Goal: Task Accomplishment & Management: Complete application form

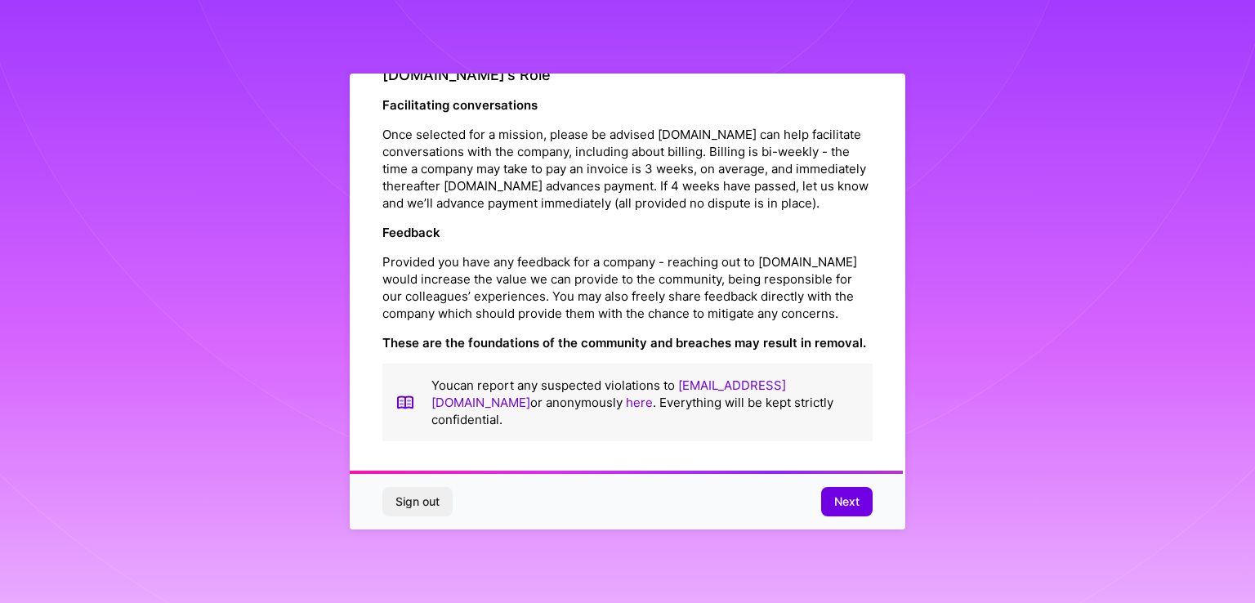
scroll to position [1859, 0]
click at [839, 506] on span "Next" at bounding box center [846, 501] width 25 height 16
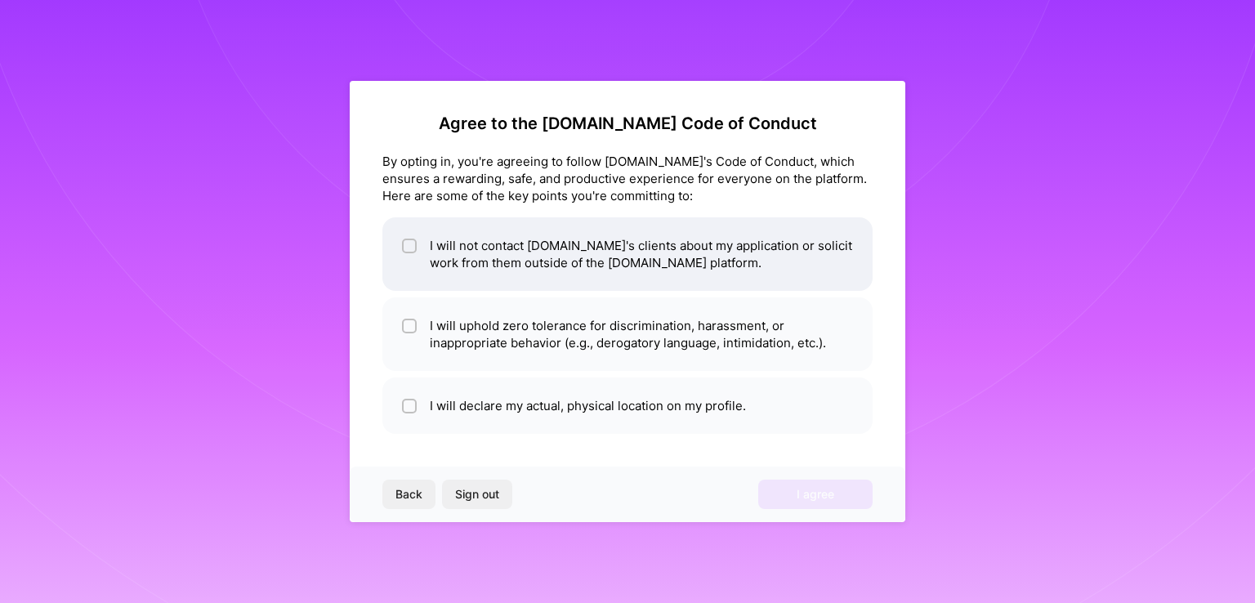
click at [464, 235] on li "I will not contact [DOMAIN_NAME]'s clients about my application or solicit work…" at bounding box center [627, 254] width 490 height 74
checkbox input "true"
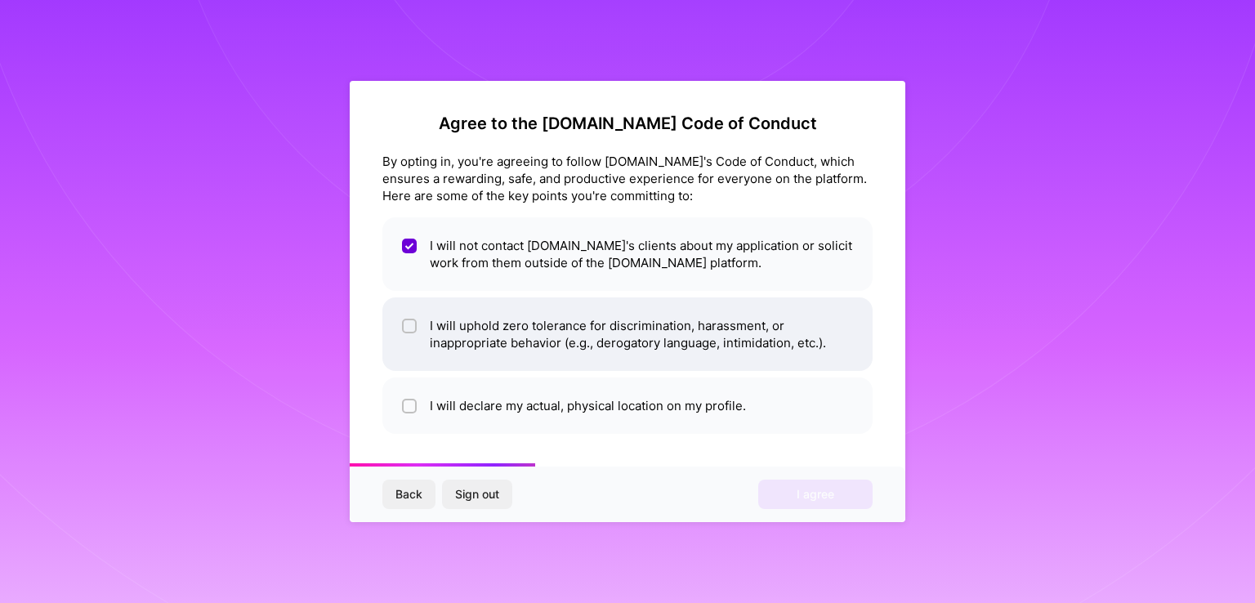
click at [438, 319] on li "I will uphold zero tolerance for discrimination, harassment, or inappropriate b…" at bounding box center [627, 334] width 490 height 74
checkbox input "true"
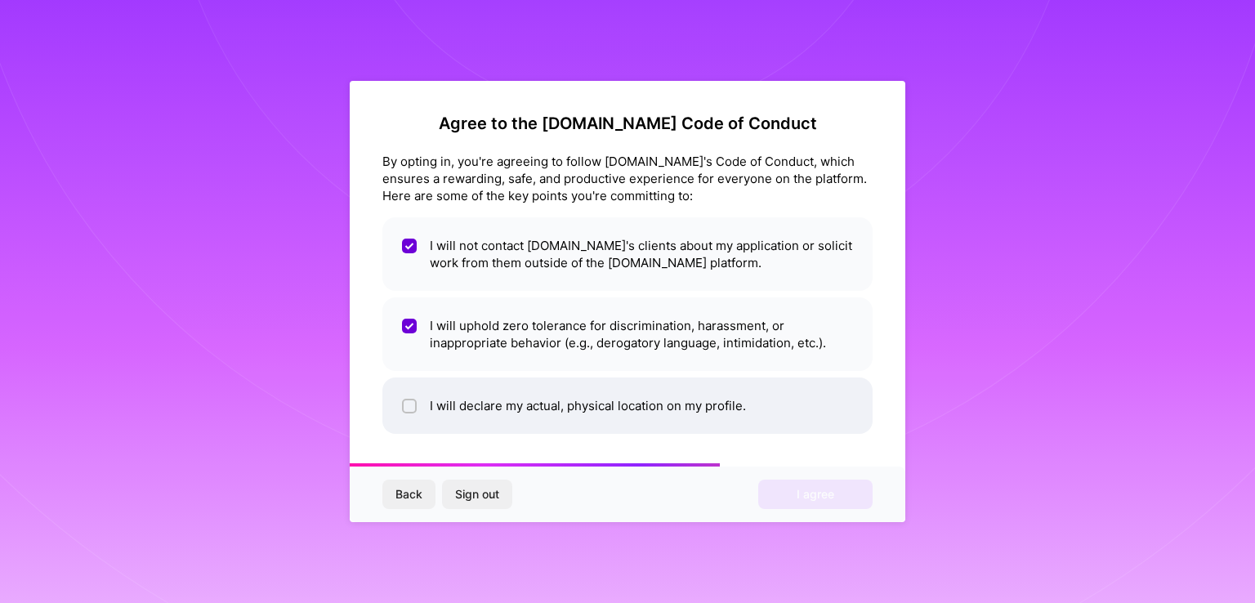
click at [480, 410] on li "I will declare my actual, physical location on my profile." at bounding box center [627, 405] width 490 height 56
checkbox input "true"
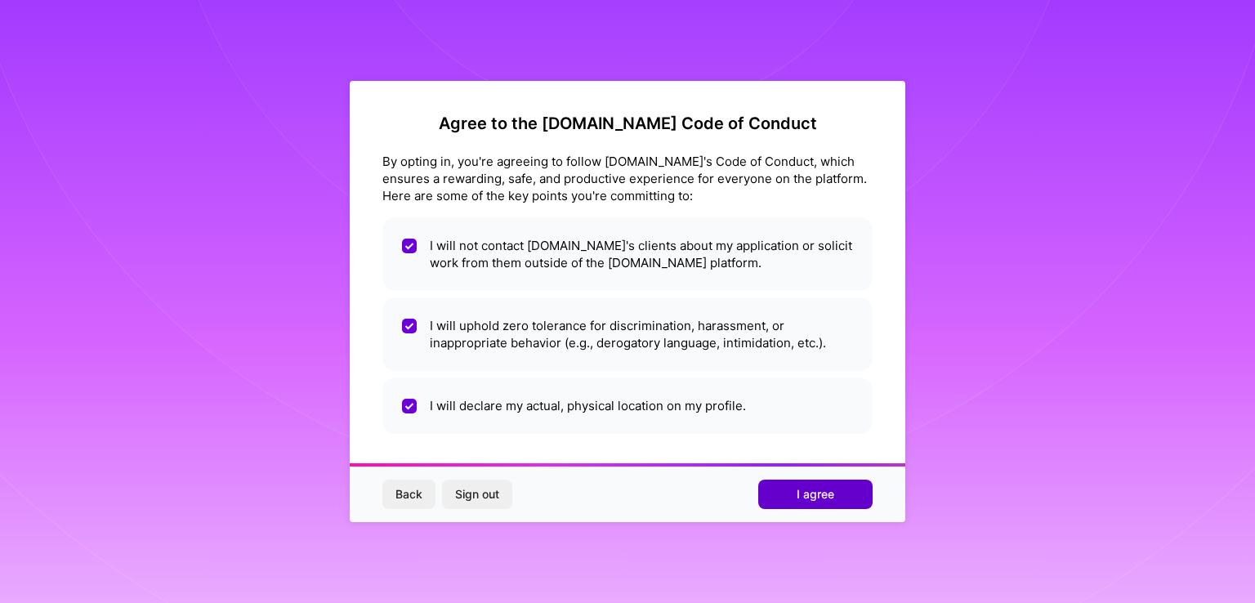
click at [823, 506] on button "I agree" at bounding box center [815, 493] width 114 height 29
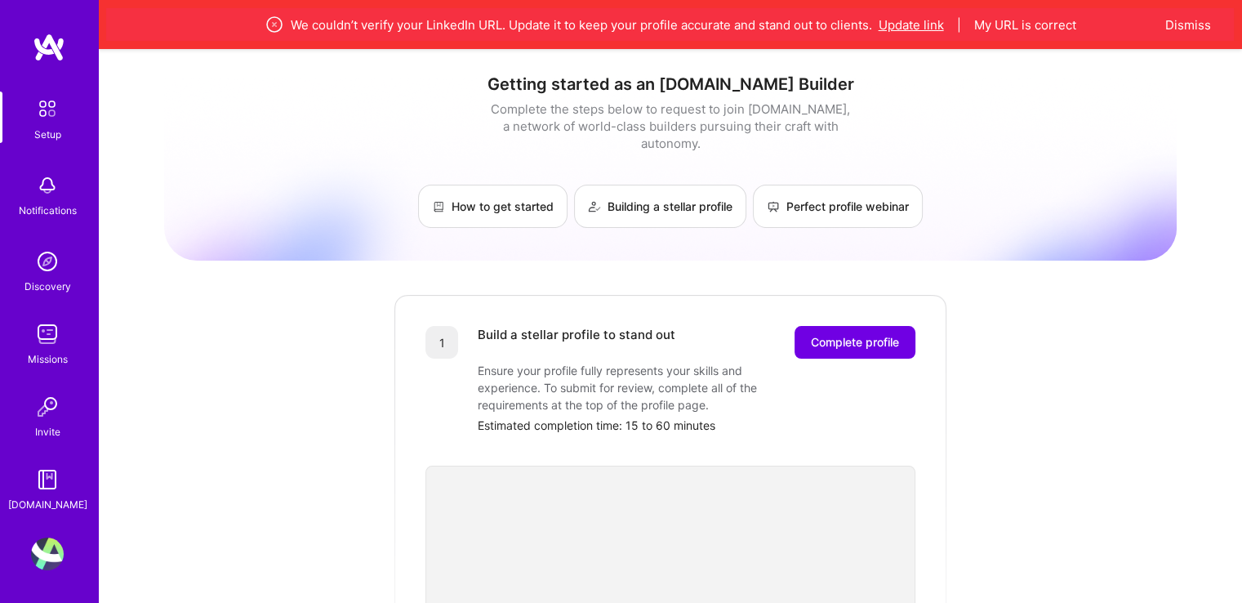
click at [926, 24] on button "Update link" at bounding box center [911, 24] width 65 height 17
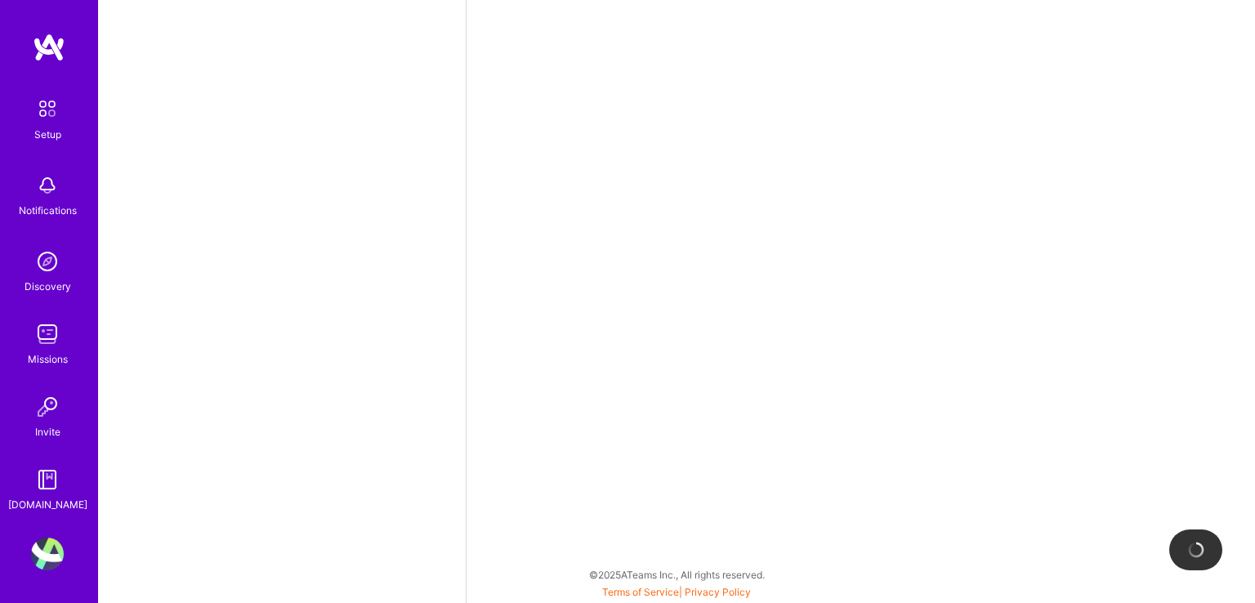
select select "US"
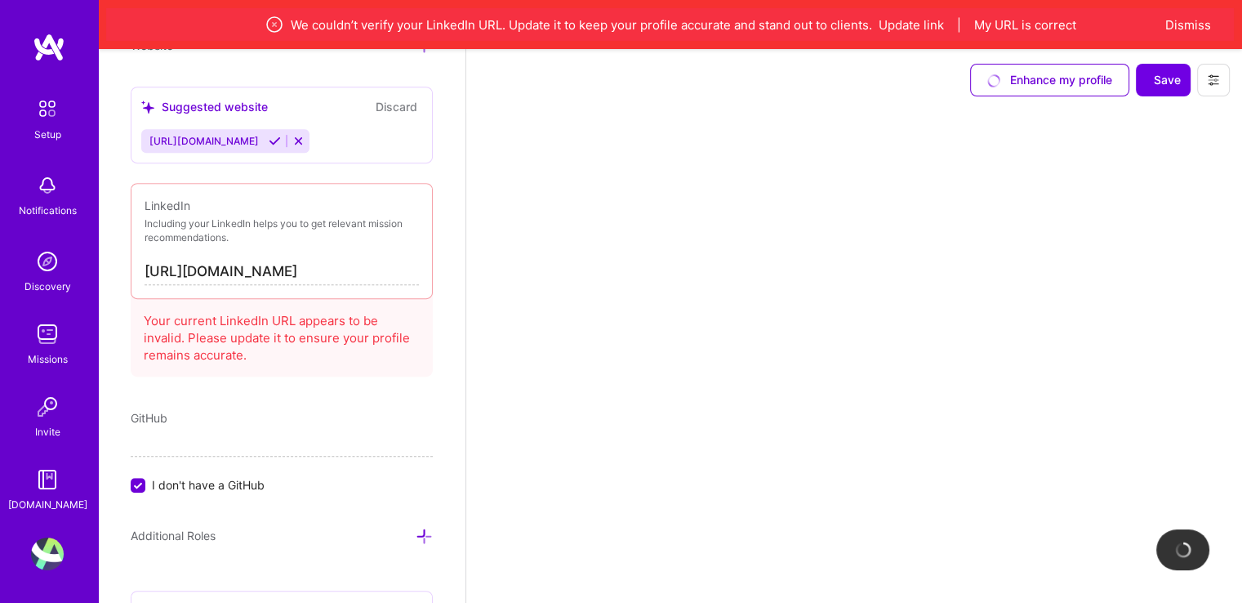
scroll to position [844, 0]
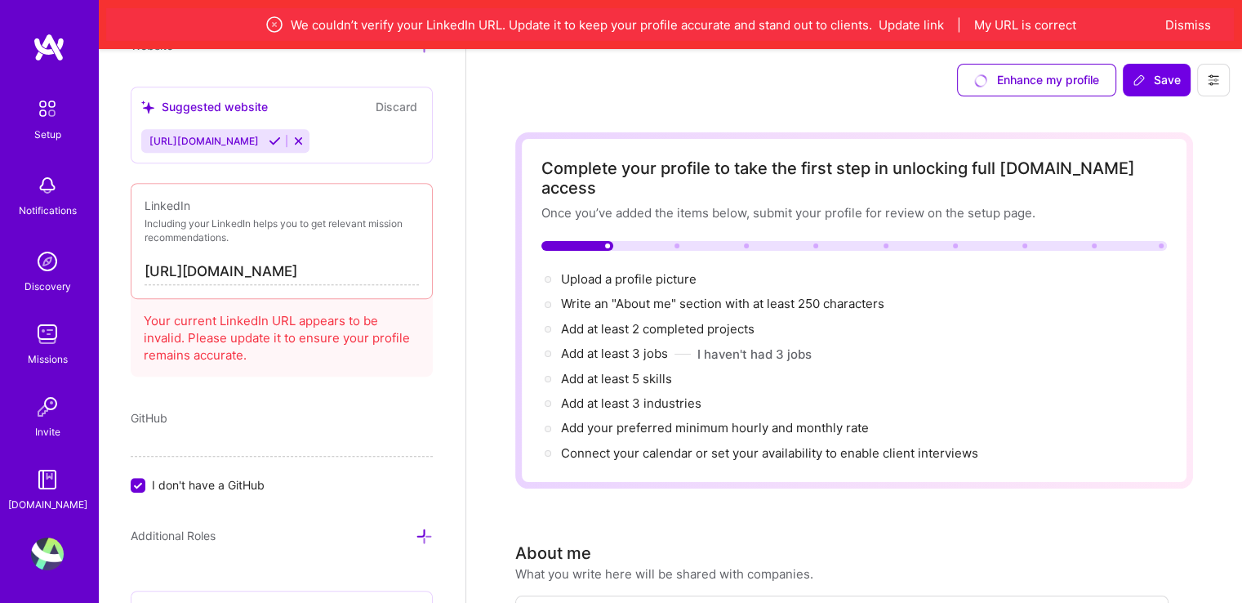
click at [284, 265] on input "[URL][DOMAIN_NAME]" at bounding box center [282, 272] width 274 height 26
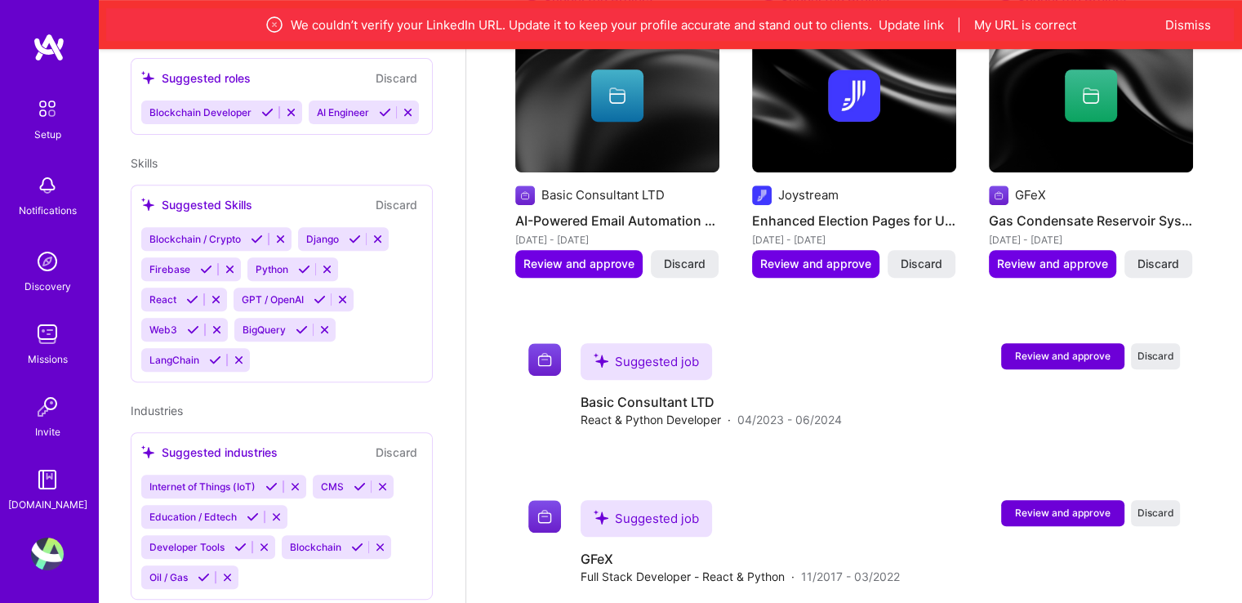
scroll to position [938, 0]
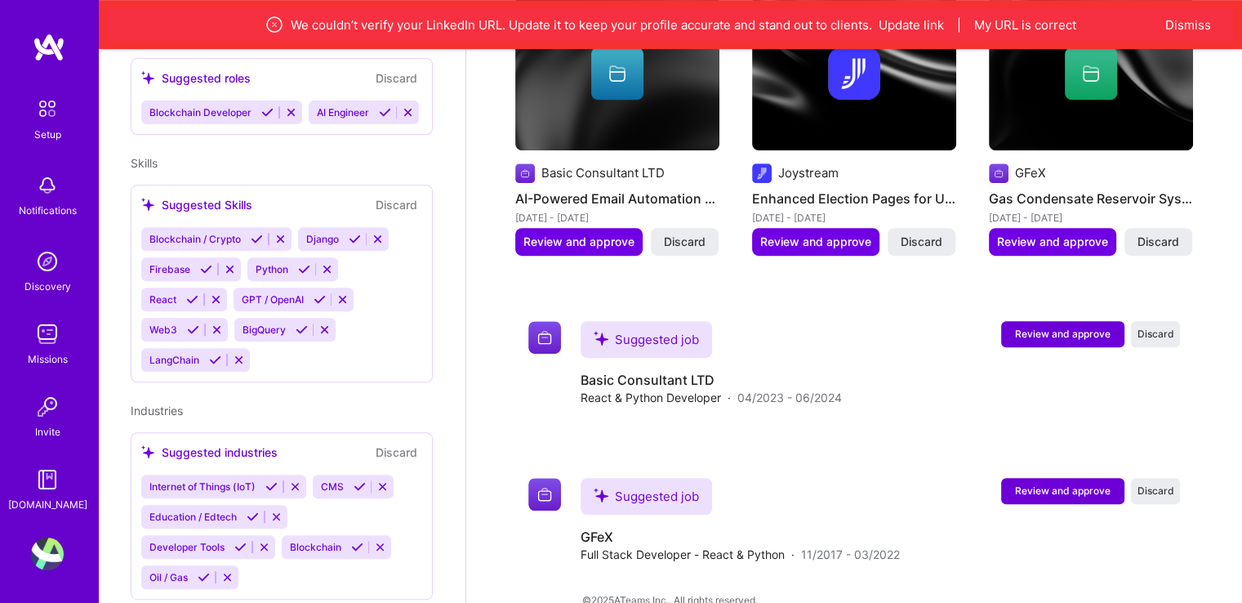
click at [37, 284] on div "Discovery" at bounding box center [48, 286] width 47 height 17
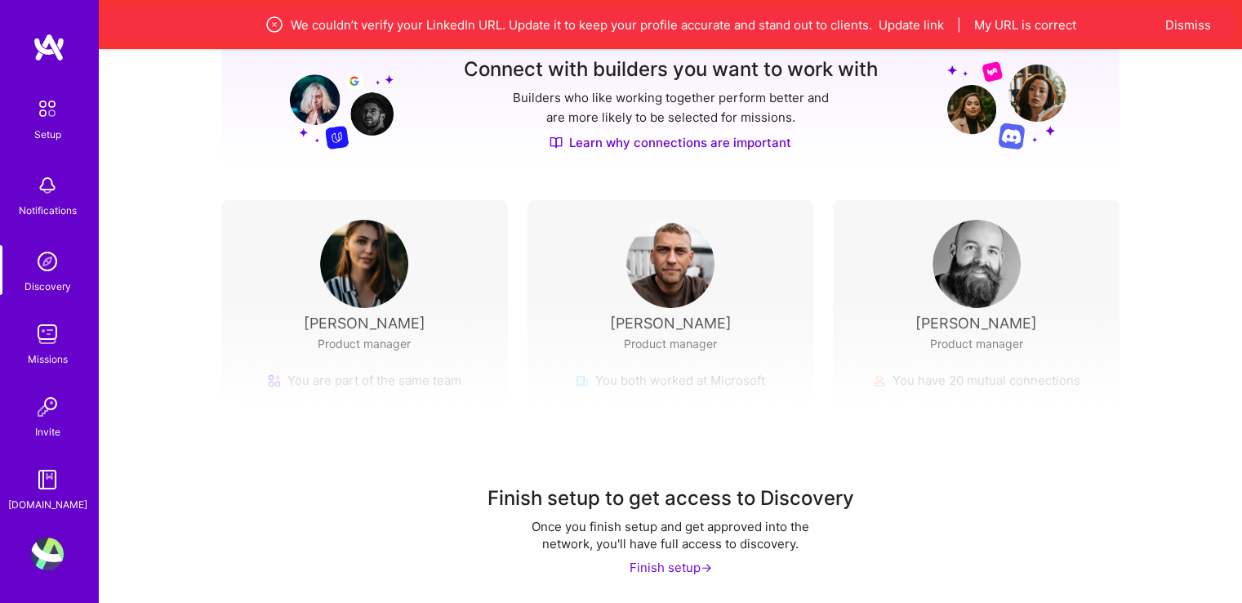
scroll to position [227, 0]
click at [56, 191] on img at bounding box center [47, 185] width 33 height 33
click at [38, 333] on img at bounding box center [47, 334] width 33 height 33
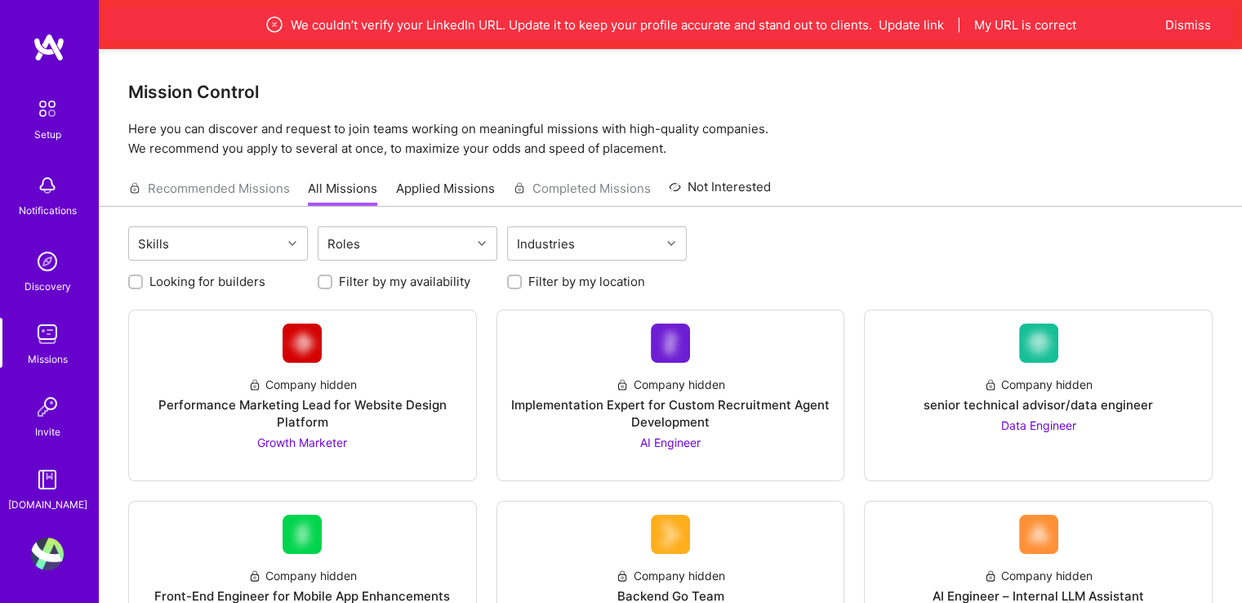
click at [45, 479] on img at bounding box center [47, 479] width 33 height 33
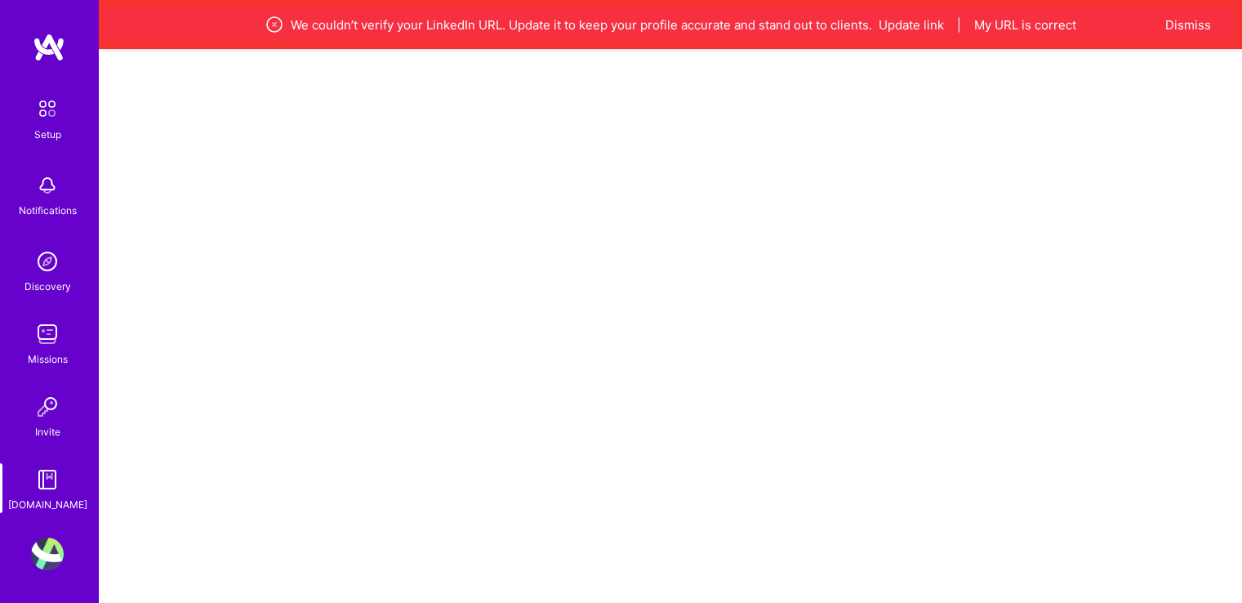
click at [55, 116] on img at bounding box center [47, 108] width 34 height 34
